Goal: Check status: Check status

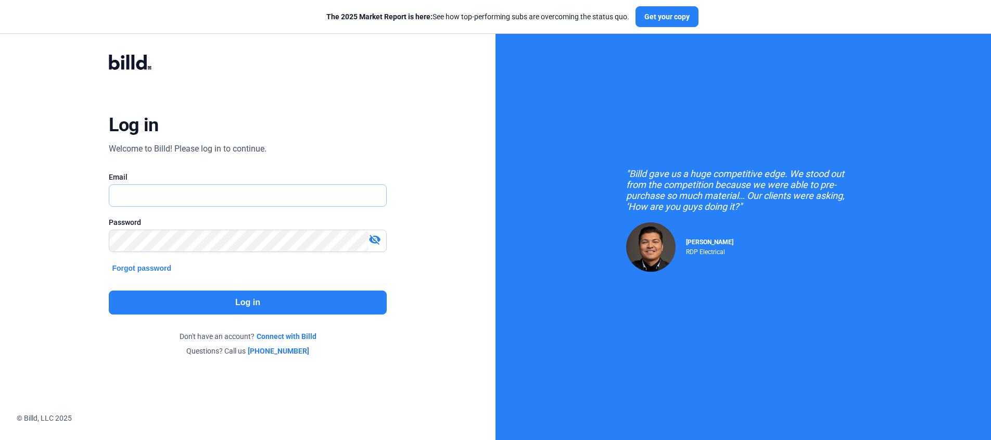
click at [185, 204] on input "text" at bounding box center [247, 195] width 276 height 21
click at [236, 174] on div "Email" at bounding box center [247, 177] width 277 height 10
click at [189, 202] on input "text" at bounding box center [241, 195] width 265 height 21
type input "[PERSON_NAME][EMAIL_ADDRESS][DOMAIN_NAME]"
click at [237, 302] on button "Log in" at bounding box center [247, 302] width 277 height 24
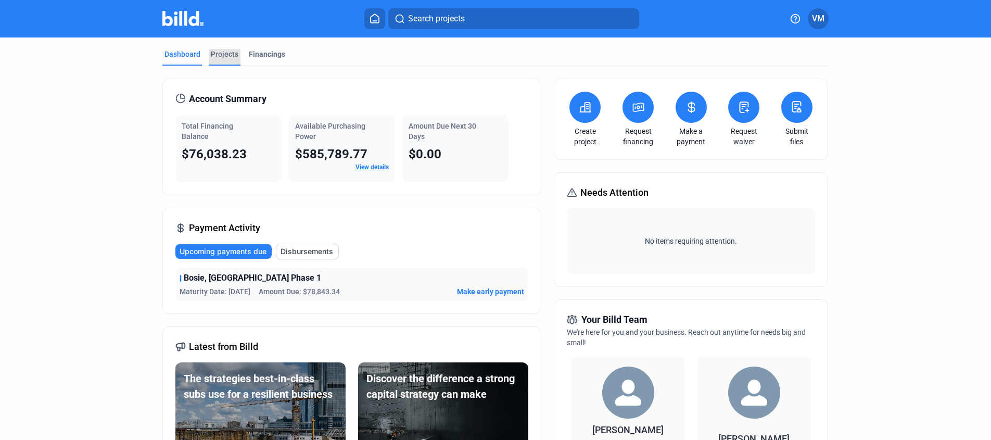
click at [221, 57] on div "Projects" at bounding box center [225, 54] width 28 height 10
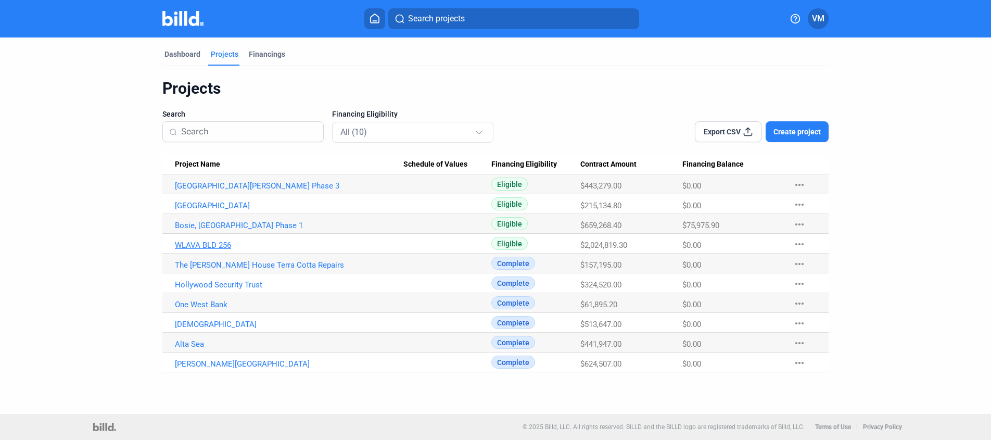
click at [219, 247] on link "WLAVA BLD 256" at bounding box center [289, 244] width 228 height 9
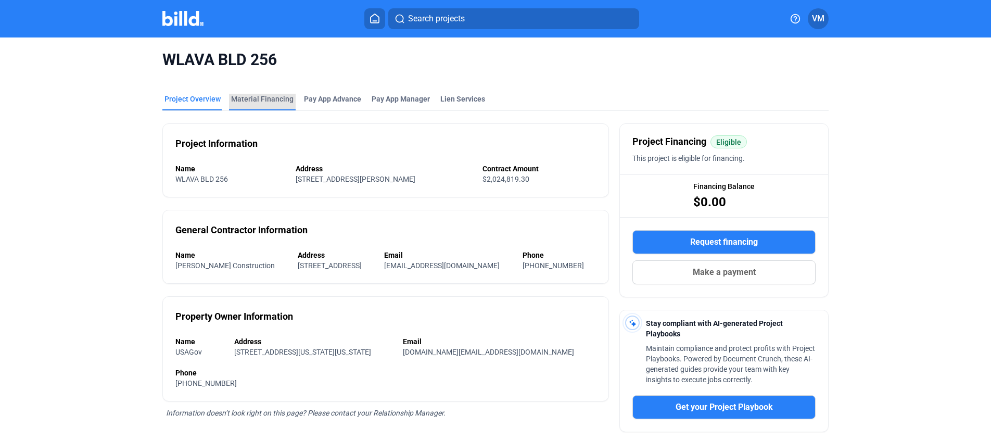
click at [265, 100] on div "Material Financing" at bounding box center [262, 99] width 62 height 10
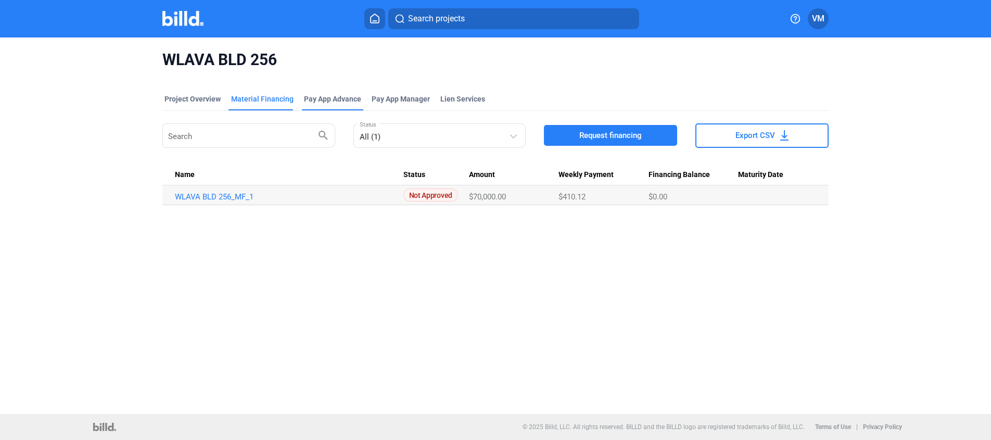
click at [338, 97] on div "Pay App Advance" at bounding box center [332, 99] width 57 height 10
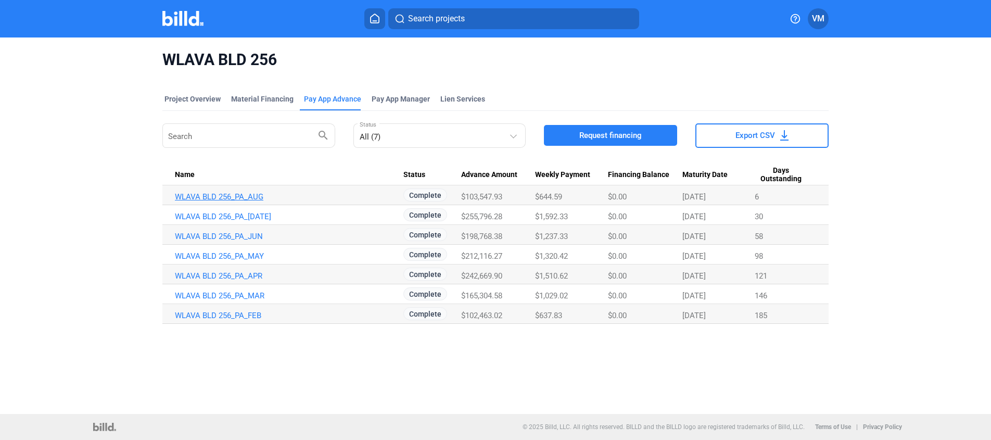
click at [259, 200] on link "WLAVA BLD 256_PA_AUG" at bounding box center [289, 196] width 228 height 9
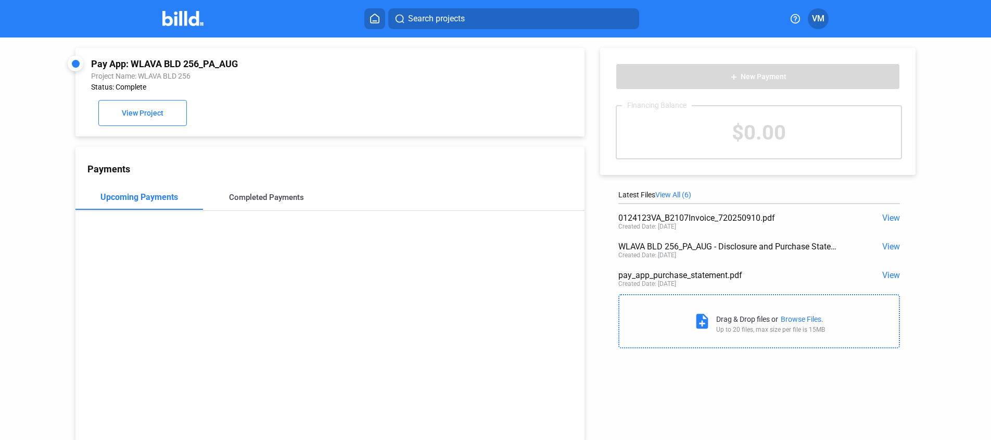
click at [255, 196] on div "Completed Payments" at bounding box center [266, 197] width 75 height 9
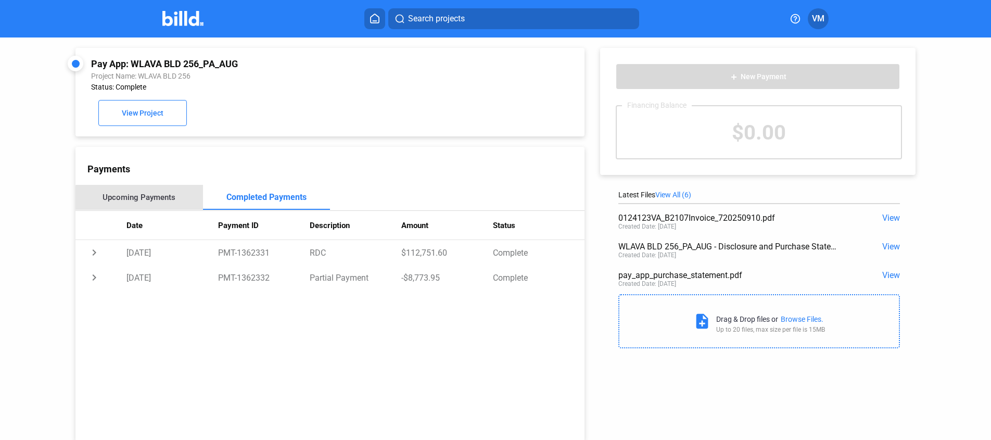
click at [154, 199] on div "Upcoming Payments" at bounding box center [139, 197] width 73 height 9
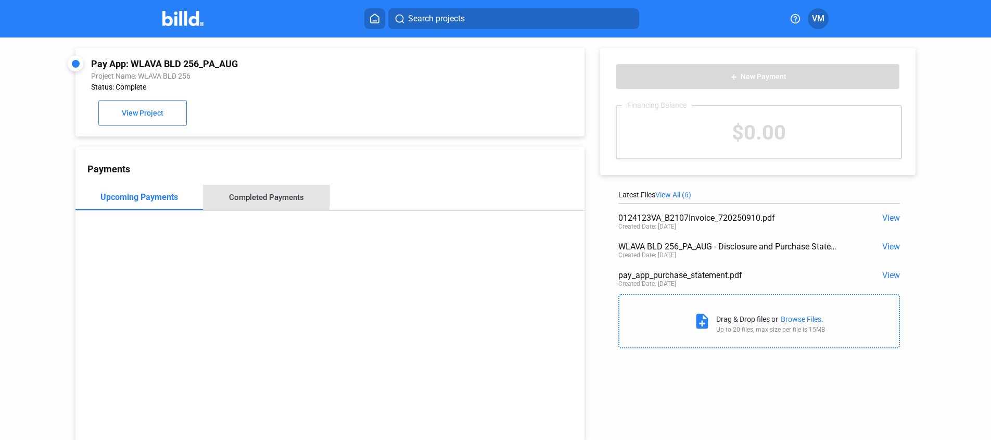
click at [238, 195] on div "Completed Payments" at bounding box center [266, 197] width 75 height 9
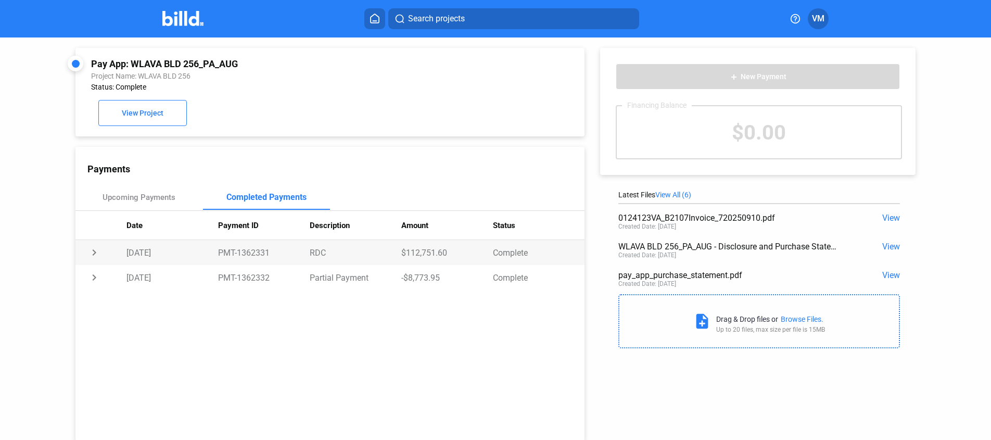
click at [353, 258] on td "RDC" at bounding box center [356, 252] width 92 height 25
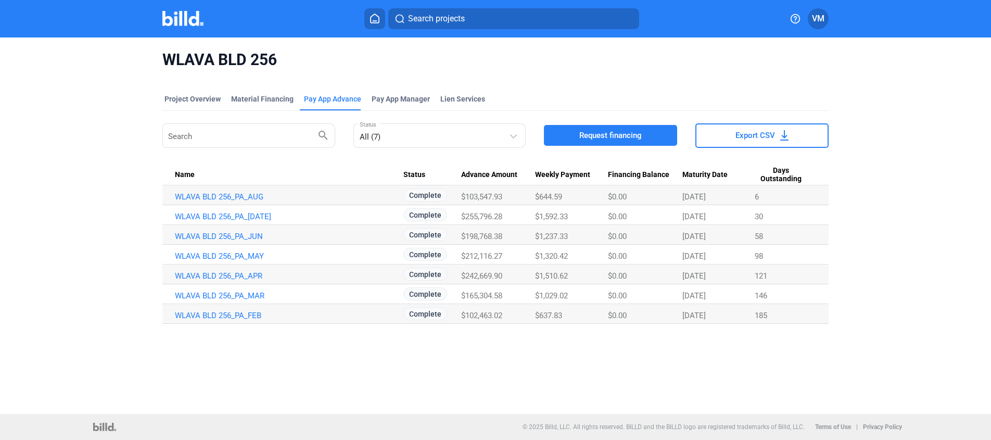
click at [478, 195] on span "$103,547.93" at bounding box center [481, 196] width 41 height 9
click at [248, 194] on link "WLAVA BLD 256_PA_AUG" at bounding box center [289, 196] width 228 height 9
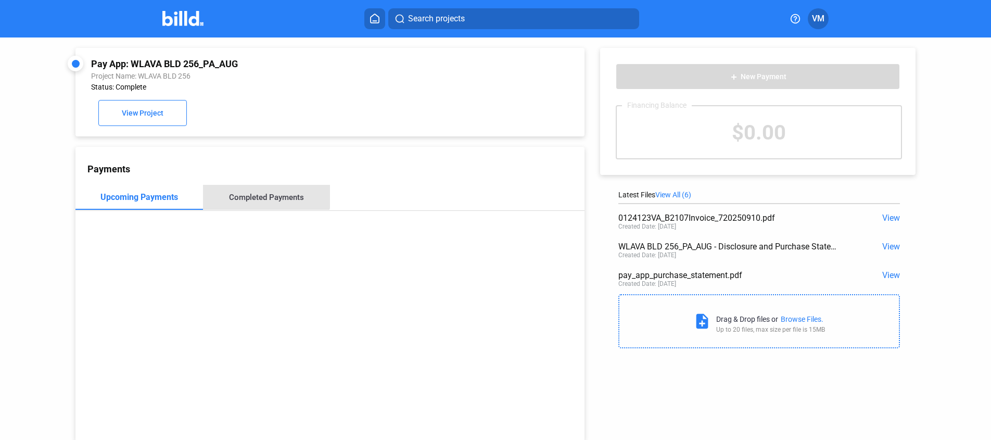
click at [264, 188] on div "Completed Payments" at bounding box center [267, 197] width 128 height 25
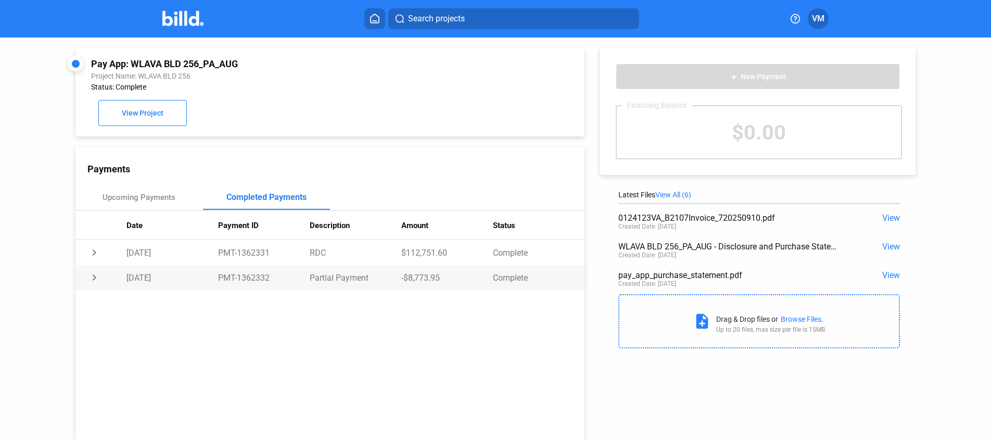
drag, startPoint x: 439, startPoint y: 275, endPoint x: 398, endPoint y: 276, distance: 40.6
click at [398, 276] on tr "chevron_right [DATE] PMT-1362332 Partial Payment -$8,773.95 Complete" at bounding box center [329, 277] width 509 height 25
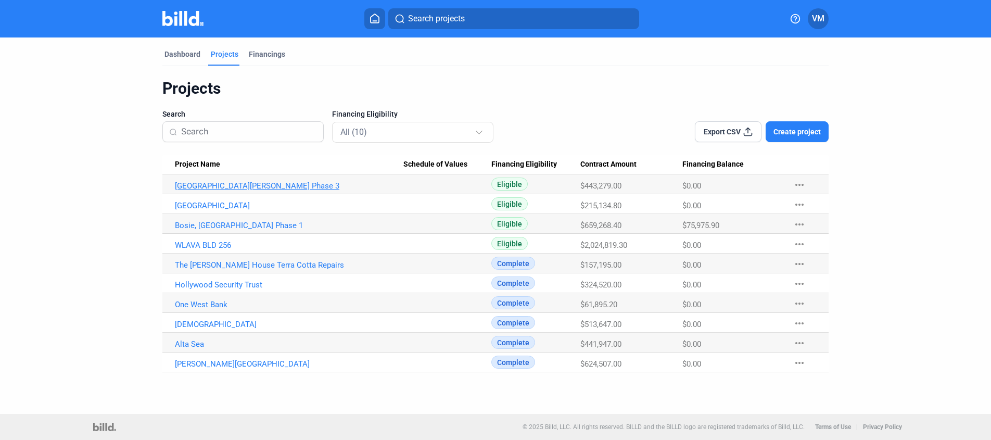
click at [256, 187] on link "[GEOGRAPHIC_DATA][PERSON_NAME] Phase 3" at bounding box center [289, 185] width 228 height 9
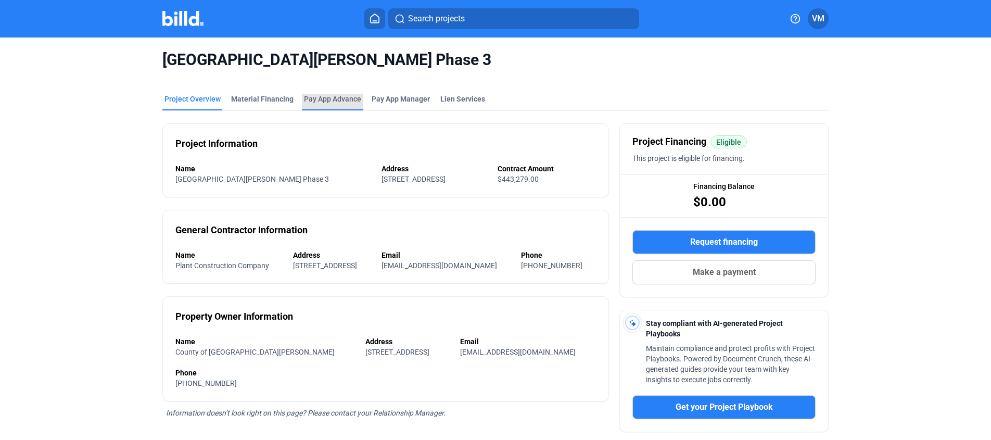
click at [329, 101] on div "Pay App Advance" at bounding box center [332, 99] width 57 height 10
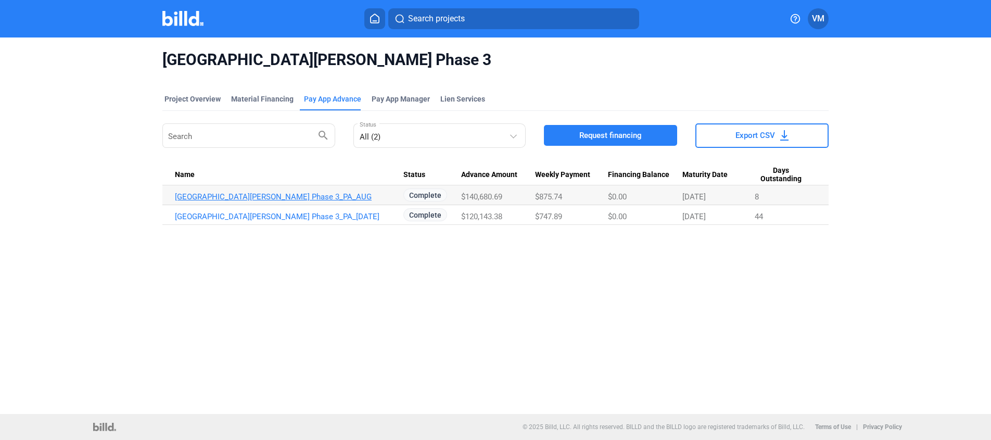
click at [295, 197] on link "[GEOGRAPHIC_DATA][PERSON_NAME] Phase 3_PA_AUG" at bounding box center [289, 196] width 228 height 9
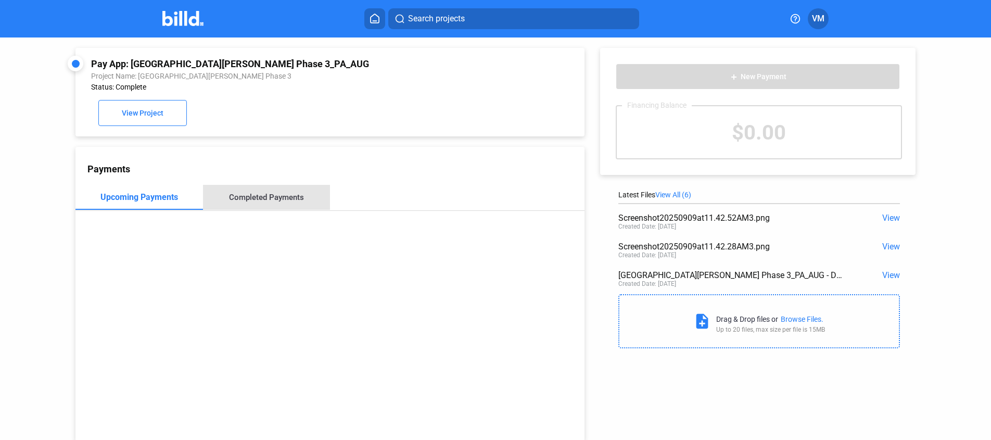
click at [290, 207] on div "Completed Payments" at bounding box center [267, 197] width 128 height 25
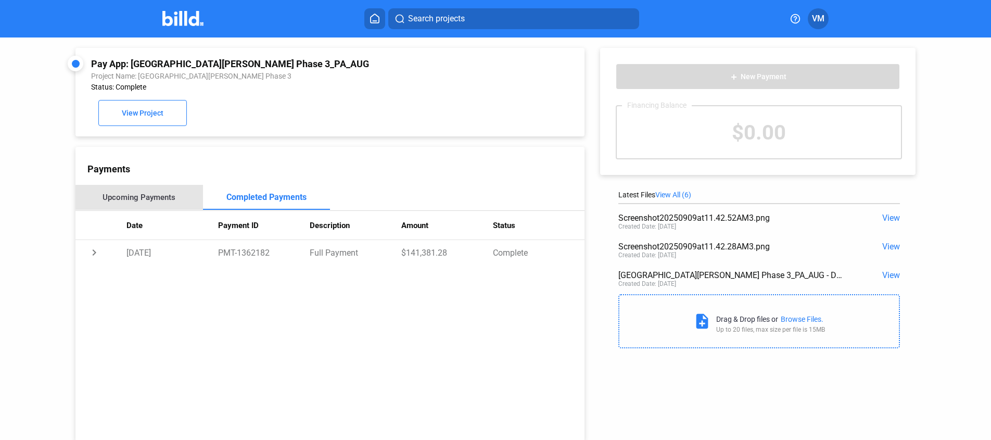
click at [156, 198] on div "Upcoming Payments" at bounding box center [139, 197] width 73 height 9
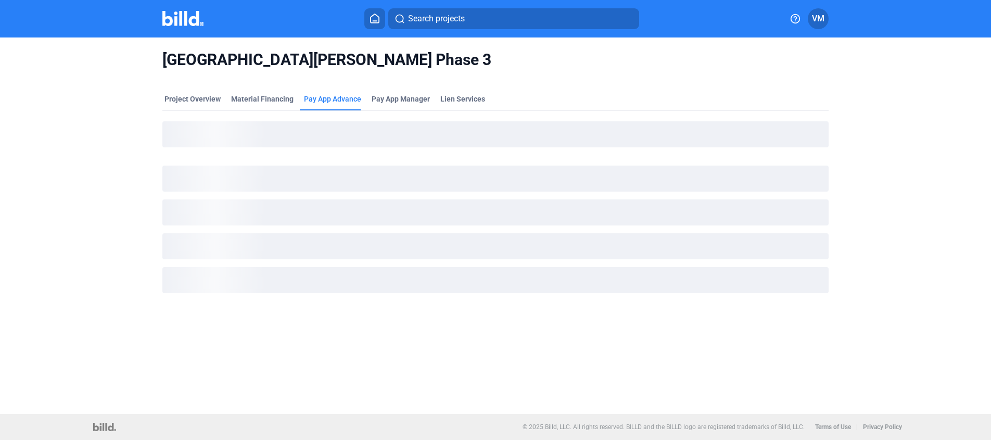
drag, startPoint x: 174, startPoint y: 92, endPoint x: 164, endPoint y: 48, distance: 44.8
click at [174, 92] on mat-tab-group "Project Overview Material Financing Pay App Advance Pay App Manager Lien Servic…" at bounding box center [495, 196] width 666 height 229
